Goal: Check status

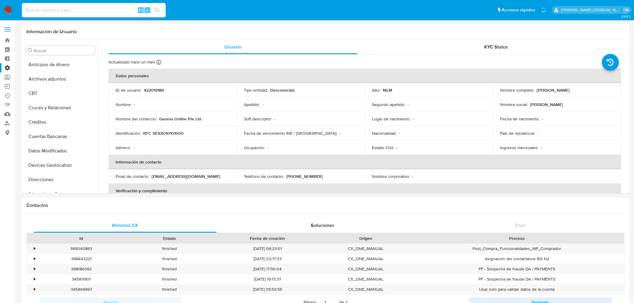
select select "10"
click at [44, 11] on input at bounding box center [94, 10] width 144 height 8
type input "1707130378"
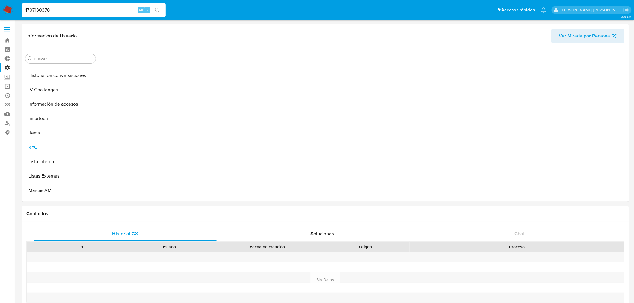
scroll to position [253, 0]
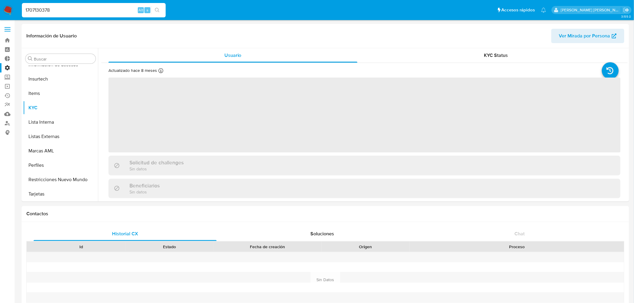
select select "10"
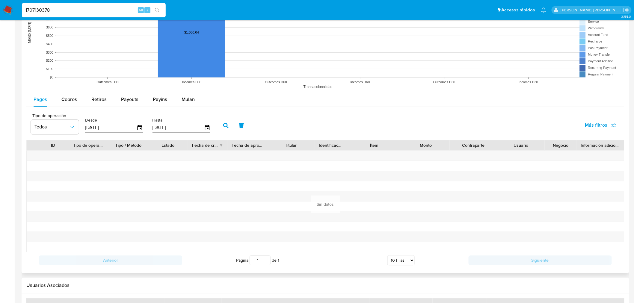
scroll to position [466, 0]
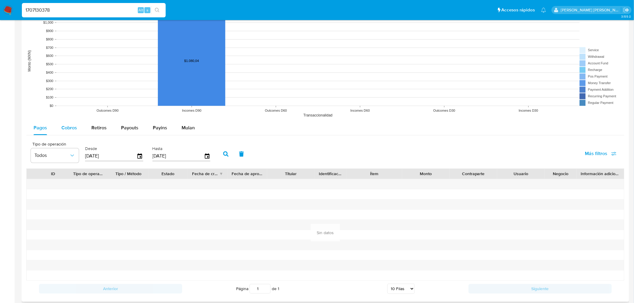
click at [59, 125] on button "Cobros" at bounding box center [69, 128] width 30 height 14
select select "10"
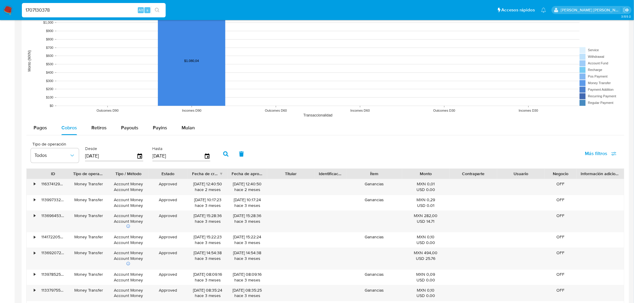
drag, startPoint x: 87, startPoint y: 9, endPoint x: 0, endPoint y: -6, distance: 88.5
click at [0, 0] on html "Pausado Ver notificaciones 1707130378 Alt s Accesos rápidos Presiona las siguie…" at bounding box center [317, 37] width 634 height 1006
paste input "470362684"
type input "1470362684"
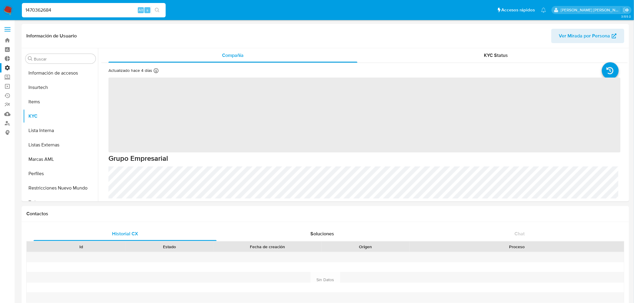
scroll to position [253, 0]
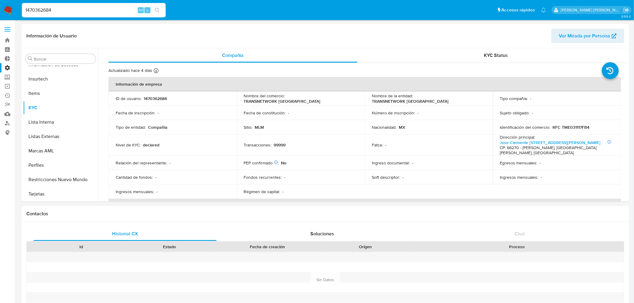
select select "10"
drag, startPoint x: 63, startPoint y: 13, endPoint x: 2, endPoint y: -11, distance: 65.7
paste input "146921298"
type input "1146921298"
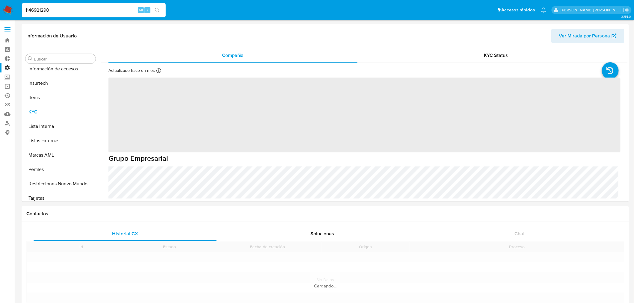
scroll to position [253, 0]
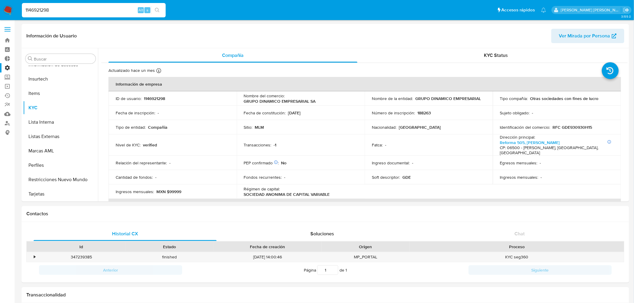
select select "10"
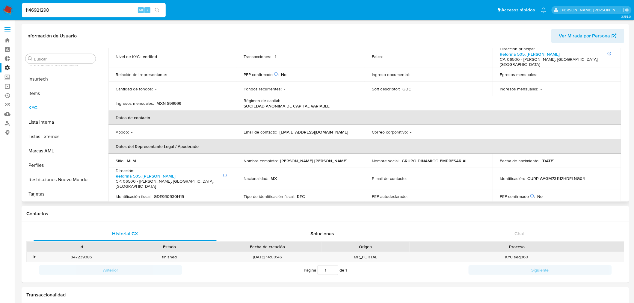
scroll to position [100, 0]
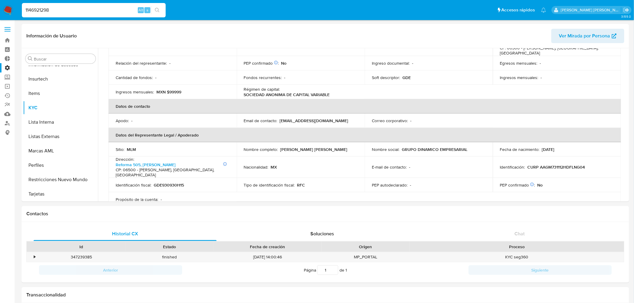
drag, startPoint x: 102, startPoint y: 12, endPoint x: 0, endPoint y: 1, distance: 102.5
click at [0, 1] on nav "Pausado Ver notificaciones 1146921298 Alt s Accesos rápidos Presiona las siguie…" at bounding box center [317, 10] width 634 height 20
paste input "548390723"
type input "548390723"
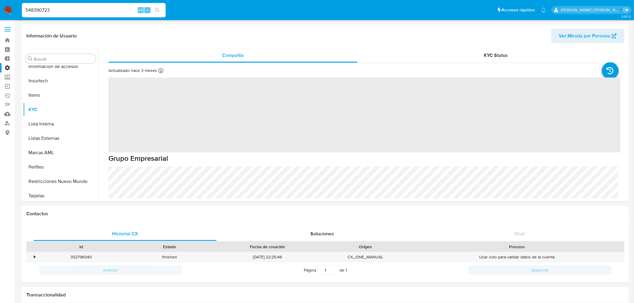
scroll to position [253, 0]
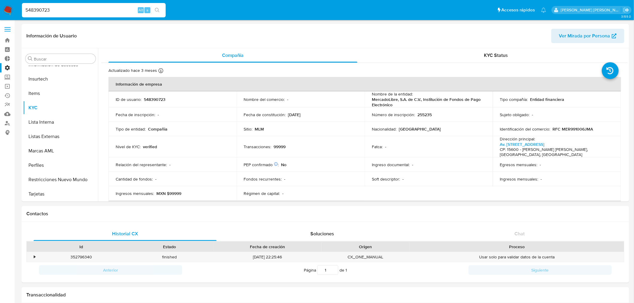
select select "10"
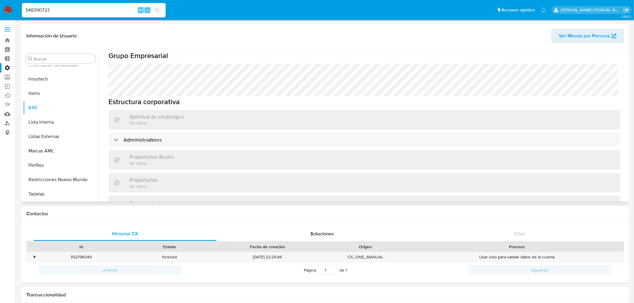
scroll to position [300, 0]
